Goal: Information Seeking & Learning: Find specific fact

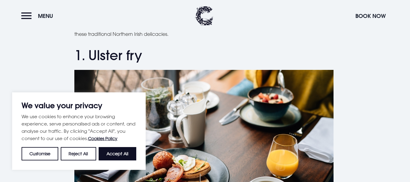
scroll to position [212, 0]
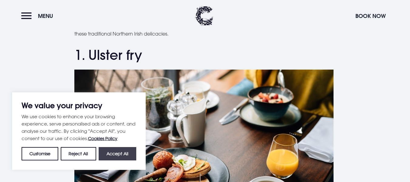
click at [115, 156] on button "Accept All" at bounding box center [118, 153] width 38 height 13
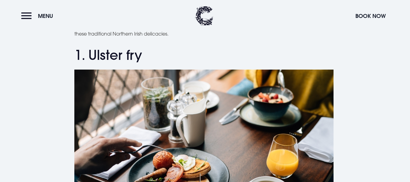
checkbox input "true"
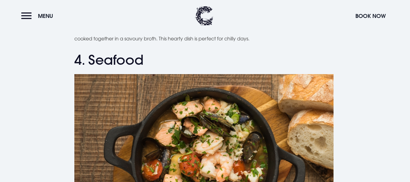
scroll to position [567, 0]
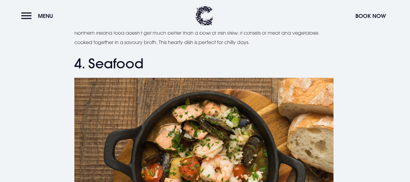
drag, startPoint x: 124, startPoint y: 46, endPoint x: 205, endPoint y: 56, distance: 82.4
click at [205, 22] on h2 "3. Traditional Irish stew" at bounding box center [205, 14] width 262 height 16
copy h2 "Irish stew"
